Goal: Task Accomplishment & Management: Manage account settings

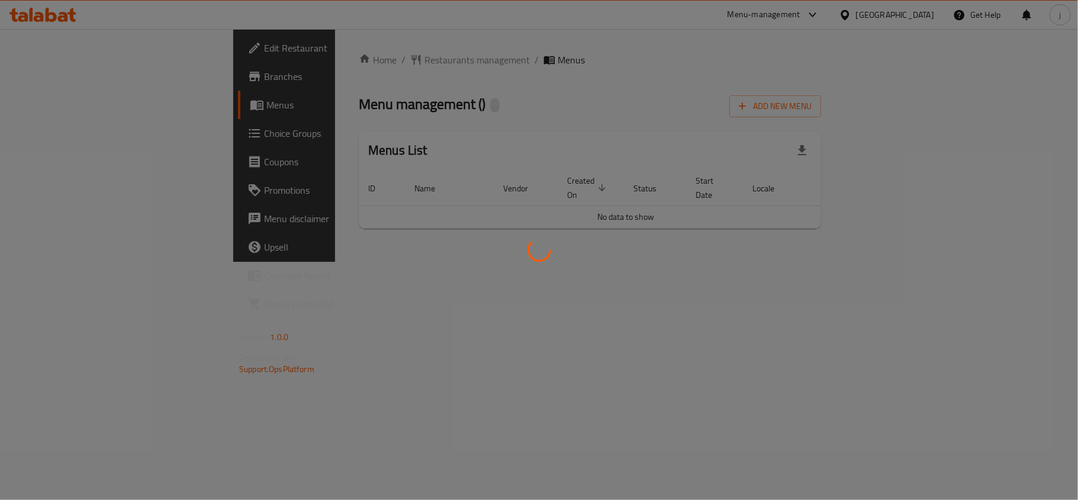
click at [83, 127] on div at bounding box center [539, 250] width 1078 height 500
click at [60, 131] on div at bounding box center [539, 250] width 1078 height 500
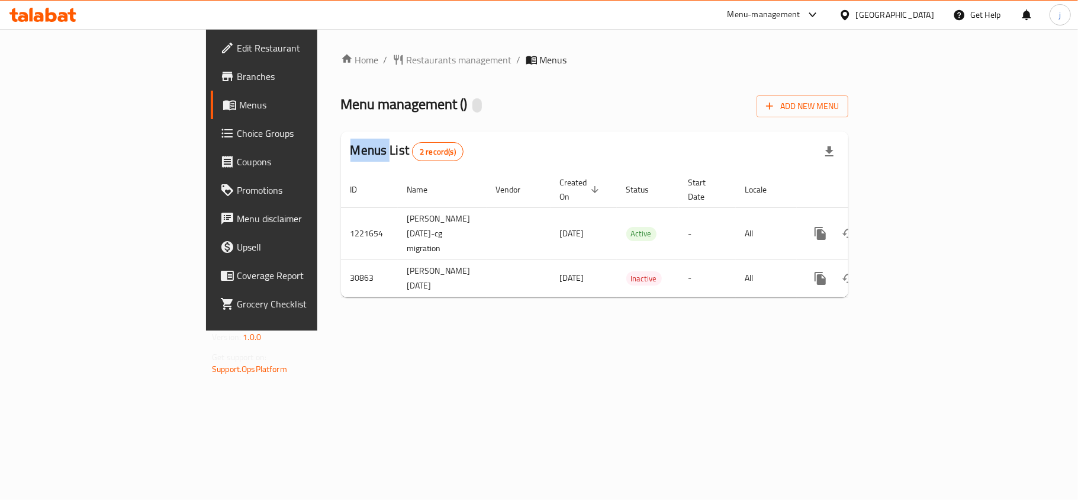
click at [206, 131] on div "Edit Restaurant Branches Menus Choice Groups Coupons Promotions Menu disclaimer…" at bounding box center [539, 179] width 666 height 301
click at [237, 131] on span "Choice Groups" at bounding box center [307, 133] width 140 height 14
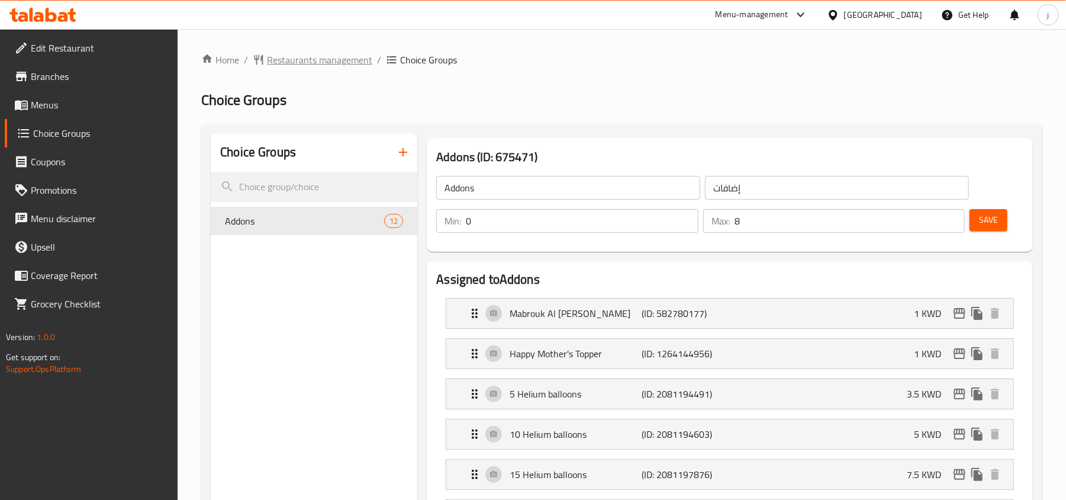
click at [282, 60] on span "Restaurants management" at bounding box center [319, 60] width 105 height 14
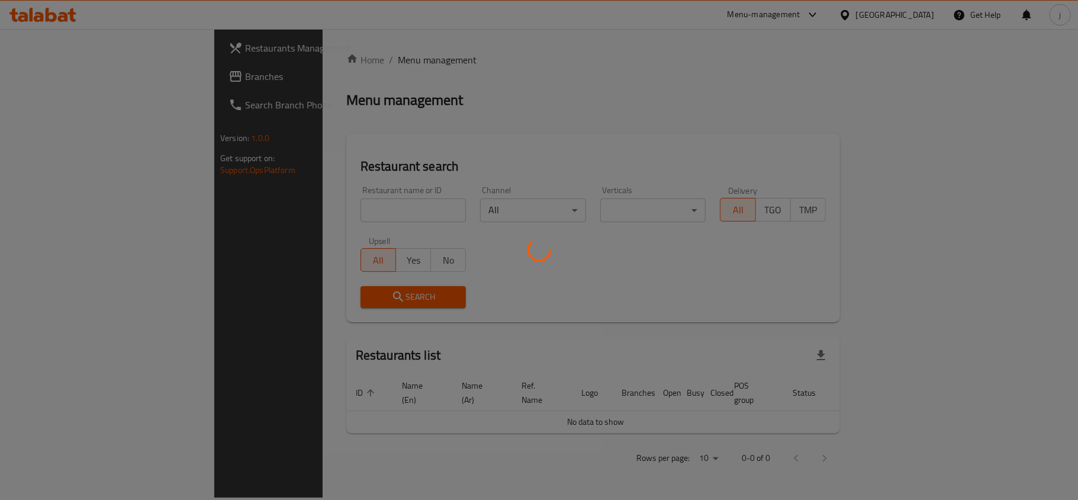
click at [25, 77] on div at bounding box center [539, 250] width 1078 height 500
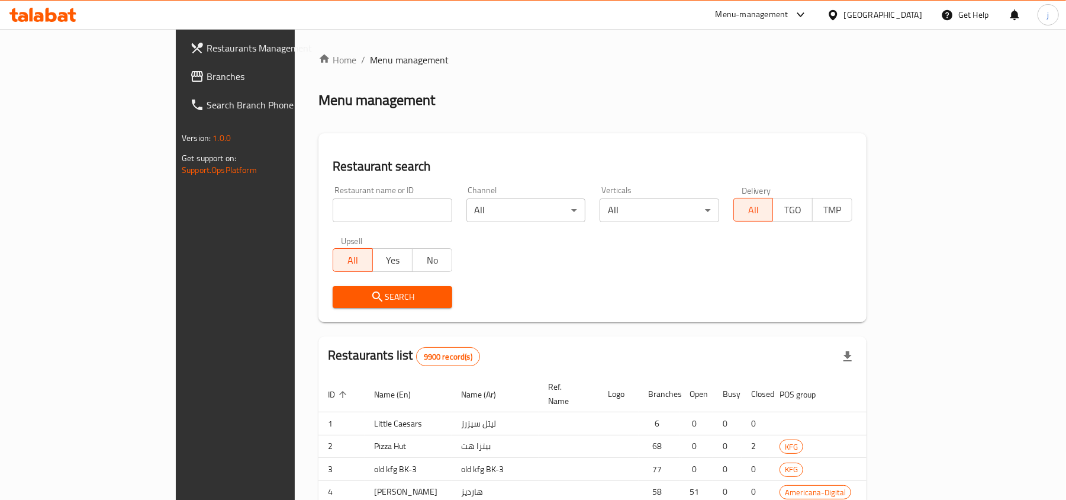
click at [48, 76] on div at bounding box center [533, 250] width 1066 height 500
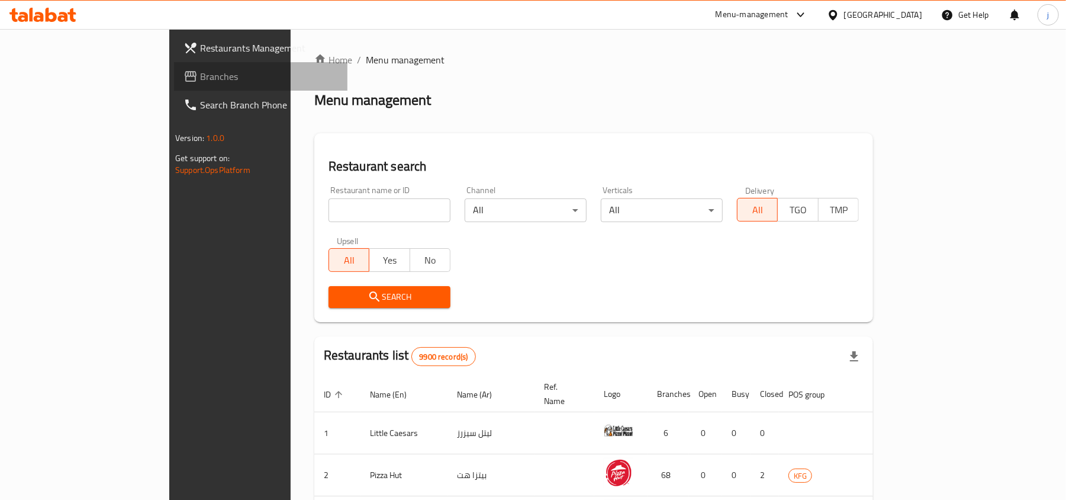
click at [200, 76] on span "Branches" at bounding box center [269, 76] width 138 height 14
